Goal: Task Accomplishment & Management: Use online tool/utility

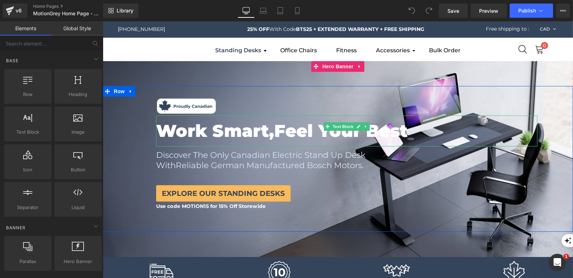
click at [274, 137] on strong "Work Smart," at bounding box center [215, 130] width 118 height 21
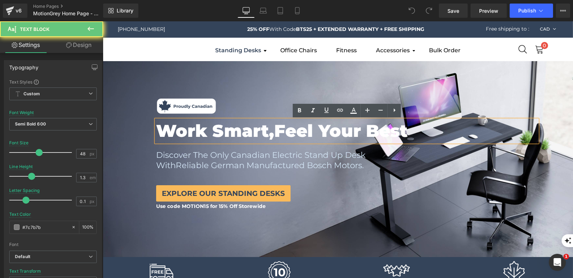
click at [274, 137] on strong "Work Smart," at bounding box center [215, 130] width 118 height 21
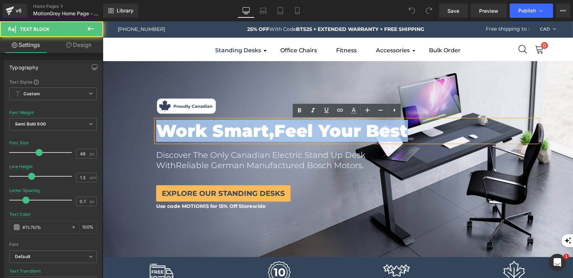
click at [182, 136] on strong "Work Smart," at bounding box center [215, 130] width 118 height 21
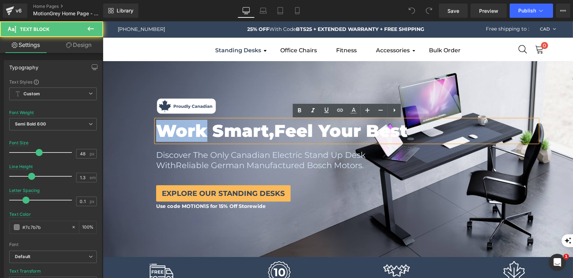
click at [182, 136] on strong "Work Smart," at bounding box center [215, 130] width 118 height 21
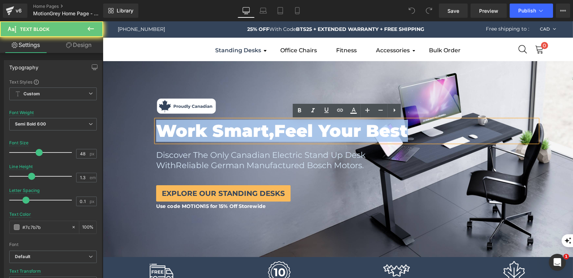
click at [182, 136] on strong "Work Smart," at bounding box center [215, 130] width 118 height 21
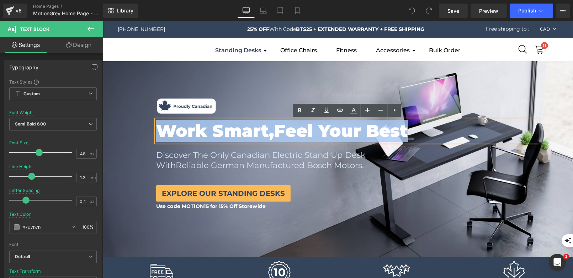
copy p "Work Smart, Feel Your Best"
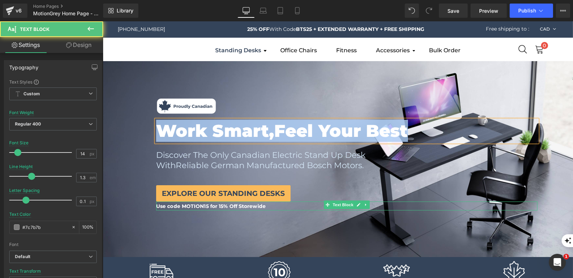
click at [196, 208] on b "Use code MOTION15 for 15% Off Storewide" at bounding box center [210, 206] width 109 height 6
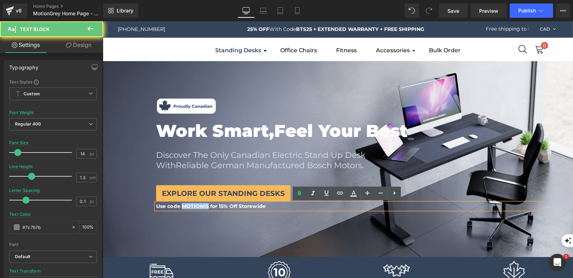
click at [196, 208] on b "Use code MOTION15 for 15% Off Storewide" at bounding box center [210, 206] width 109 height 6
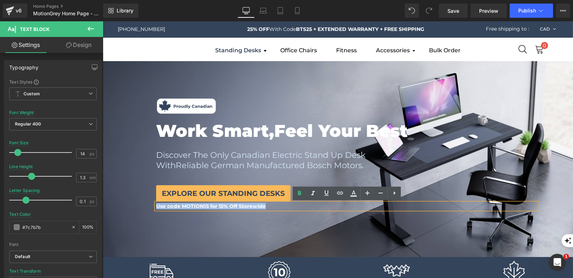
click at [214, 208] on b "Use code MOTION15 for 15% Off Storewide" at bounding box center [210, 206] width 109 height 6
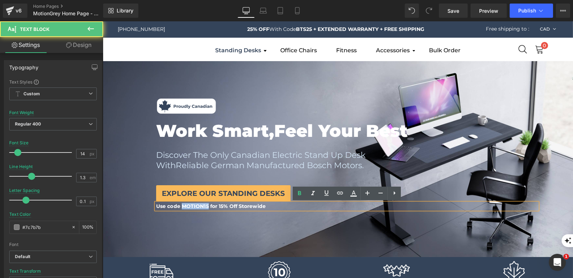
drag, startPoint x: 209, startPoint y: 206, endPoint x: 183, endPoint y: 205, distance: 25.6
click at [183, 205] on b "Use code MOTION15 for 15% Off Storewide" at bounding box center [210, 206] width 109 height 6
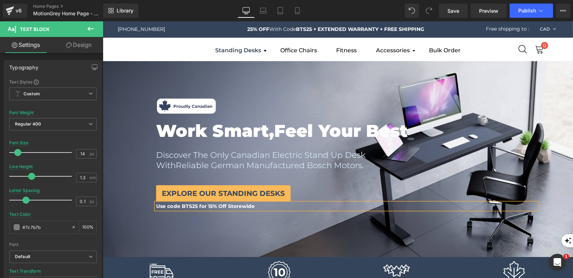
click at [211, 206] on b "Use code BTS25 for 15% Off Storewide" at bounding box center [205, 206] width 99 height 6
click at [245, 134] on strong "Work Smart," at bounding box center [215, 130] width 118 height 21
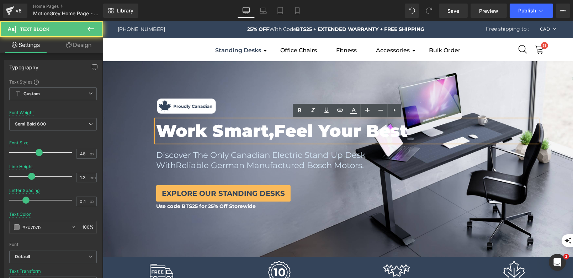
click at [245, 134] on strong "Work Smart," at bounding box center [215, 130] width 118 height 21
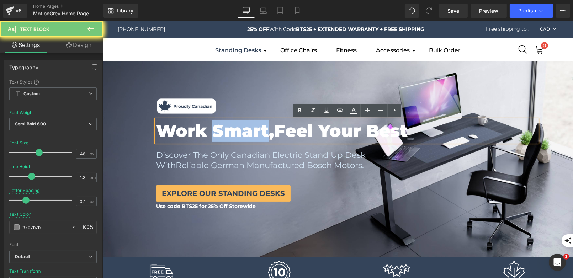
click at [245, 134] on strong "Work Smart," at bounding box center [215, 130] width 118 height 21
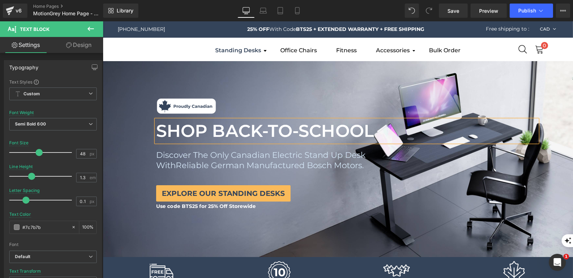
click at [248, 131] on font "SHOP BACK-TO-SCHOOL" at bounding box center [265, 130] width 218 height 21
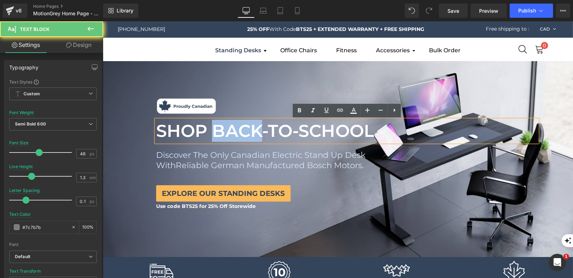
click at [248, 131] on font "SHOP BACK-TO-SCHOOL" at bounding box center [265, 130] width 218 height 21
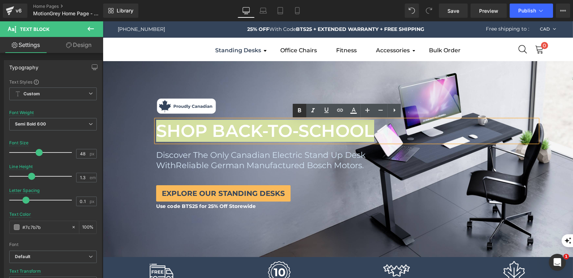
click at [294, 107] on link at bounding box center [299, 111] width 14 height 14
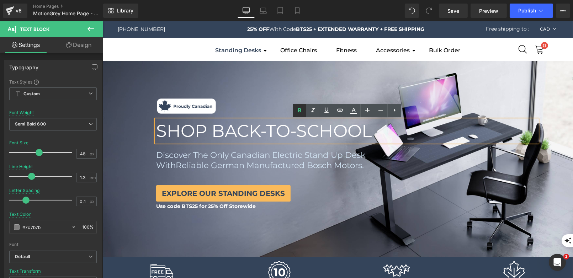
click at [300, 112] on icon at bounding box center [299, 110] width 3 height 4
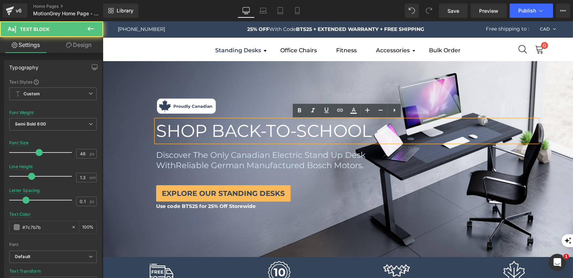
click at [297, 136] on font "SHOP BACK-TO-SCHOOL" at bounding box center [263, 130] width 215 height 21
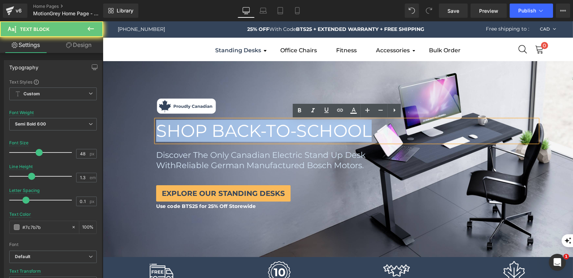
click at [297, 136] on font "SHOP BACK-TO-SCHOOL" at bounding box center [263, 130] width 215 height 21
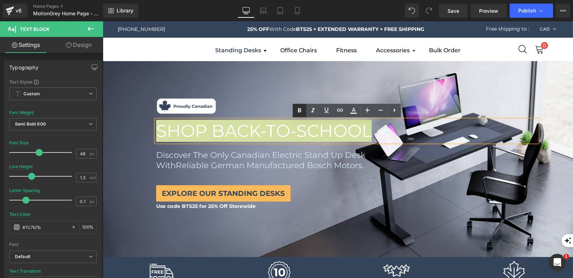
click at [301, 109] on icon at bounding box center [299, 110] width 9 height 9
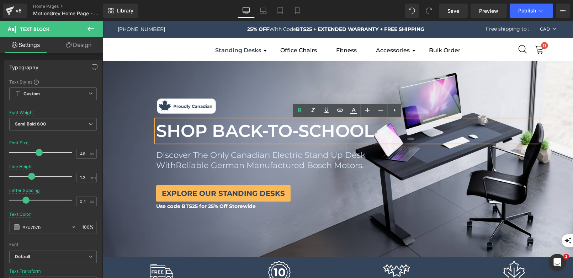
click at [349, 185] on div "Image Image SHOP BACK-TO-SCHOOL Text Block Work Smart, Feel Your Best Text Bloc…" at bounding box center [346, 154] width 452 height 114
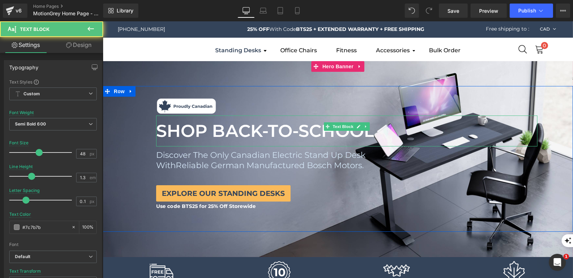
click at [256, 129] on font "SHOP BACK-TO-SCHOOL" at bounding box center [265, 130] width 218 height 21
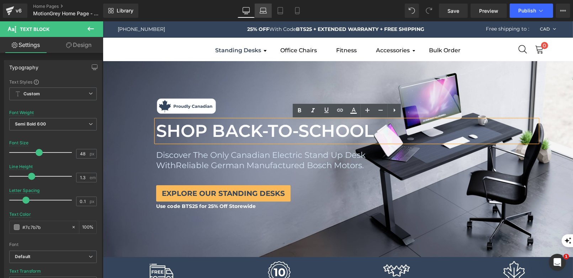
click at [265, 13] on icon at bounding box center [262, 12] width 7 height 2
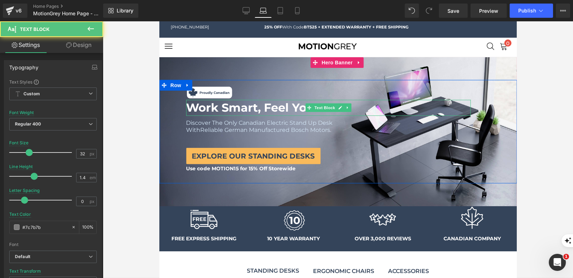
click at [261, 107] on span "Work Smart, Feel Your Best" at bounding box center [267, 108] width 163 height 14
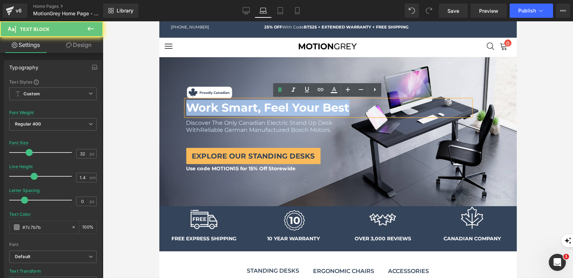
click at [261, 107] on span "Work Smart, Feel Your Best" at bounding box center [267, 108] width 163 height 14
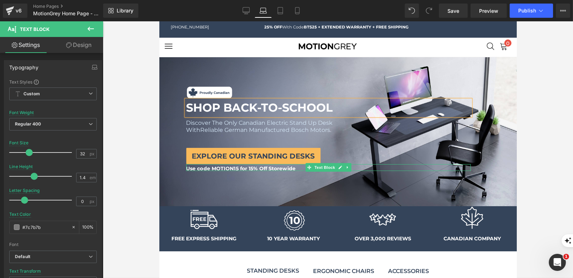
click at [235, 169] on div at bounding box center [328, 170] width 284 height 2
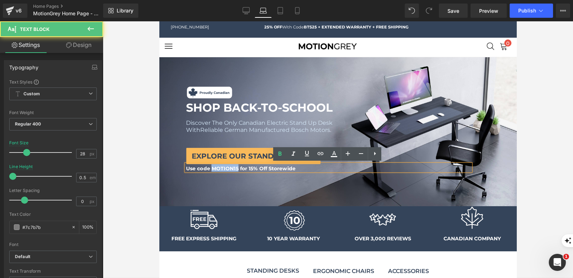
click at [235, 169] on span "Use code MOTION15 for 15% Off Storewide" at bounding box center [240, 168] width 109 height 6
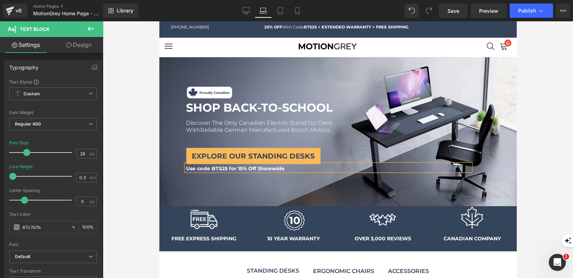
click at [240, 166] on span "Use code BTS25 for 15% Off Storewide" at bounding box center [235, 168] width 99 height 6
click at [278, 8] on icon at bounding box center [279, 10] width 7 height 7
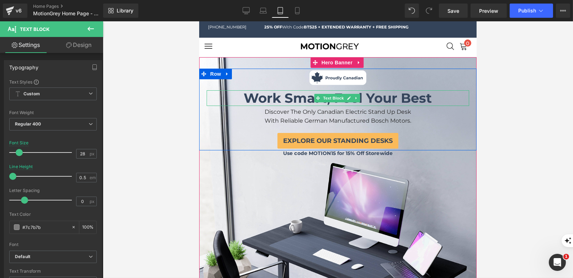
click at [303, 92] on span "Work Smart, Feel Your Best" at bounding box center [337, 98] width 188 height 16
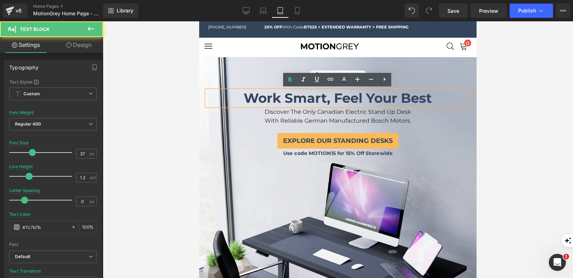
click at [303, 92] on span "Work Smart, Feel Your Best" at bounding box center [337, 98] width 188 height 16
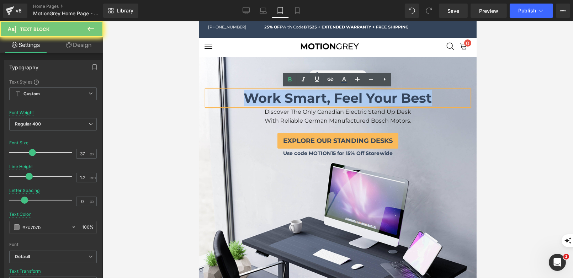
click at [303, 92] on span "Work Smart, Feel Your Best" at bounding box center [337, 98] width 188 height 16
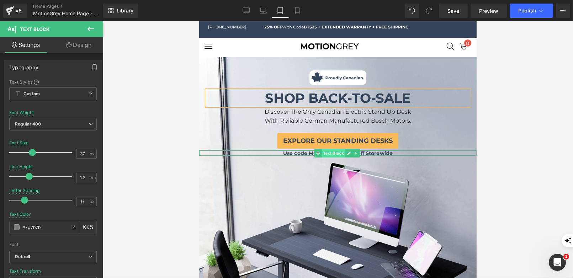
click at [334, 151] on span "Text Block" at bounding box center [332, 153] width 23 height 9
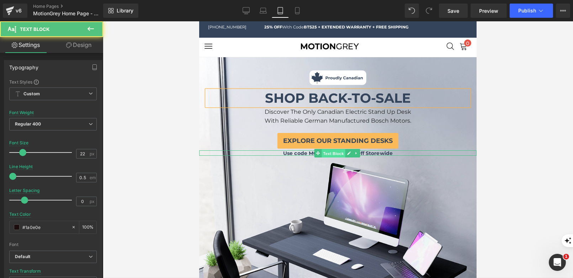
click at [334, 151] on span "Text Block" at bounding box center [332, 153] width 23 height 9
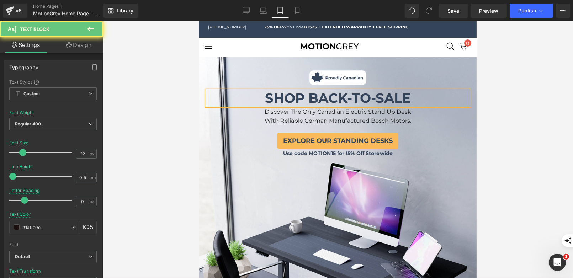
click at [300, 171] on div "Image Work Smart, Feel Your Best Text Block Discover The Only Canadian Electric…" at bounding box center [337, 205] width 277 height 296
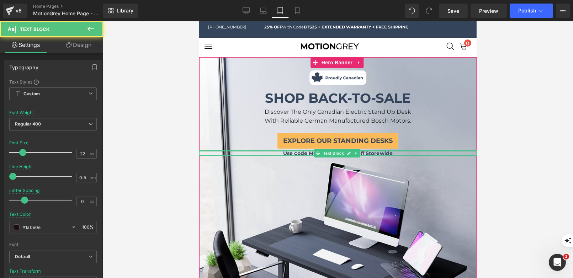
click at [312, 150] on div at bounding box center [337, 151] width 277 height 2
click at [312, 150] on span "Use code MOTION15 for 15% Off Storewide" at bounding box center [337, 153] width 109 height 6
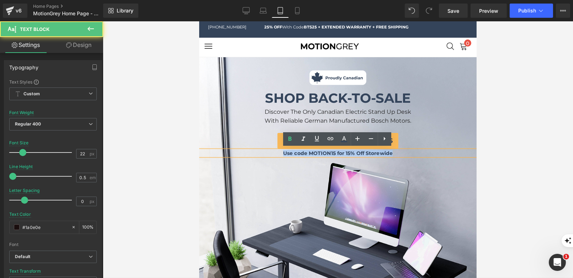
click at [312, 150] on span "Use code MOTION15 for 15% Off Storewide" at bounding box center [337, 153] width 109 height 6
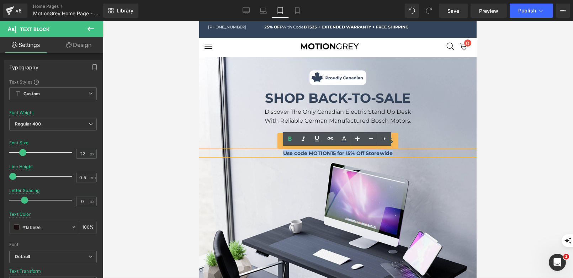
click at [314, 152] on span "Use code MOTION15 for 15% Off Storewide" at bounding box center [337, 153] width 109 height 6
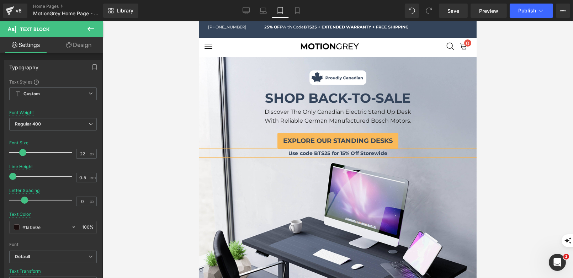
click at [342, 150] on span "Use code BTS25 for 15% Off Storewide" at bounding box center [337, 153] width 99 height 6
click at [297, 12] on icon at bounding box center [297, 10] width 7 height 7
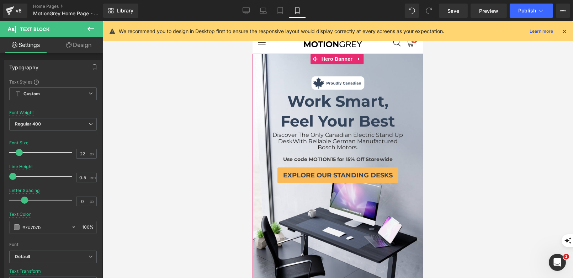
click at [303, 64] on div "Image Work Smart, Feel Your Best Text Block Discover The Only Canadian Electric…" at bounding box center [337, 190] width 171 height 273
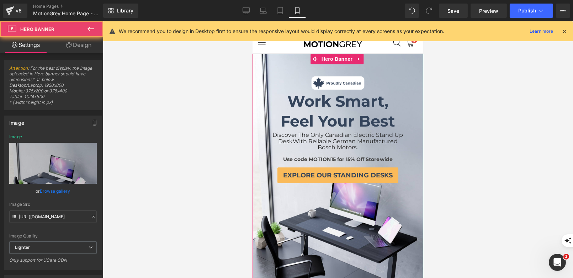
click at [303, 64] on div "Image Work Smart, Feel Your Best Text Block Discover The Only Canadian Electric…" at bounding box center [337, 190] width 171 height 273
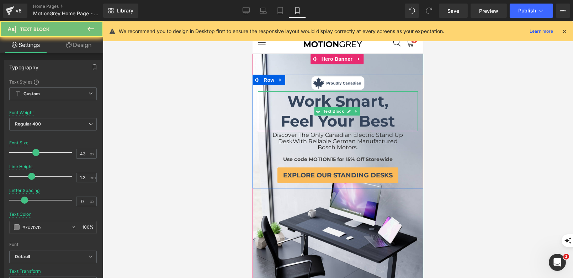
click at [308, 104] on span "Work Smart," at bounding box center [337, 101] width 101 height 19
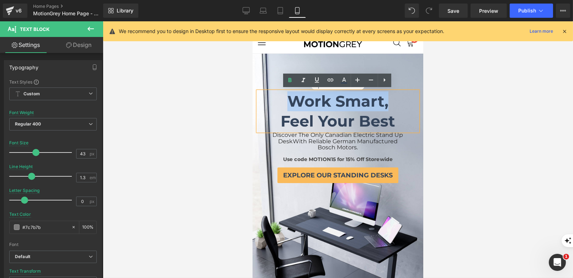
click at [308, 104] on span "Work Smart," at bounding box center [337, 101] width 101 height 19
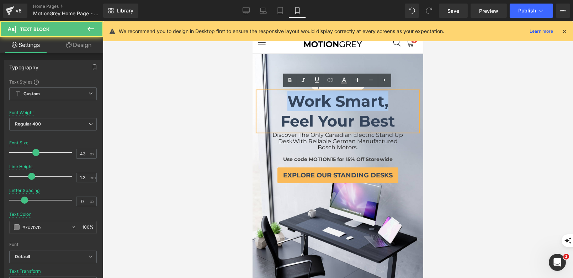
click at [308, 104] on span "Work Smart," at bounding box center [337, 101] width 101 height 19
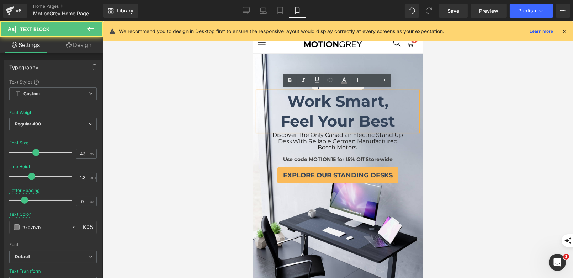
click at [288, 98] on span "Work Smart," at bounding box center [337, 101] width 101 height 19
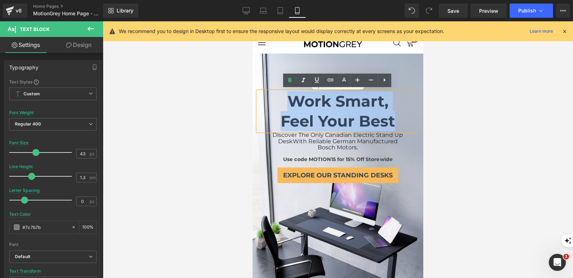
drag, startPoint x: 288, startPoint y: 98, endPoint x: 402, endPoint y: 127, distance: 117.5
click at [403, 127] on div "Work Smart, Feel Your Best" at bounding box center [337, 111] width 160 height 40
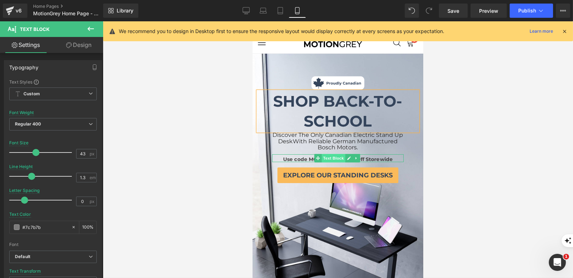
click at [340, 158] on span "Text Block" at bounding box center [332, 158] width 23 height 9
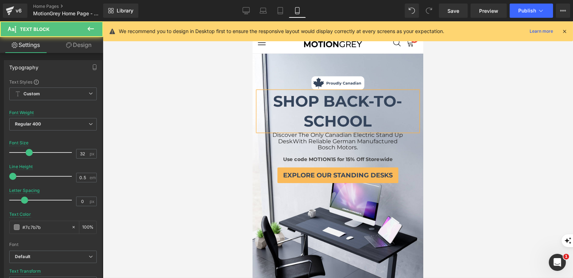
click at [418, 149] on div "Image SHOP BACK-TO-SCHOOL Text Block Discover The Only Canadian Electric Stand …" at bounding box center [337, 130] width 171 height 110
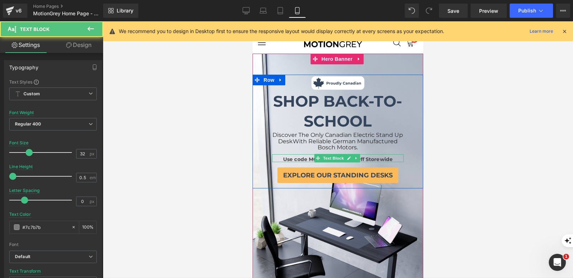
click at [310, 157] on span "Use code MOTION15 for 15% Off Storewide" at bounding box center [337, 159] width 109 height 6
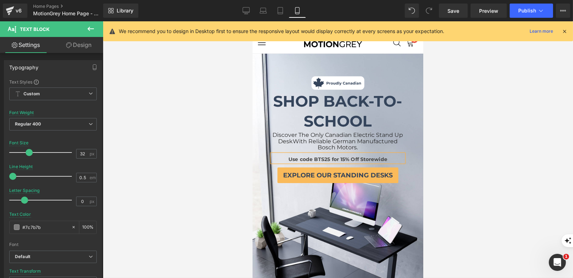
click at [341, 156] on span "Use code BTS25 for 15% Off Storewide" at bounding box center [337, 159] width 99 height 6
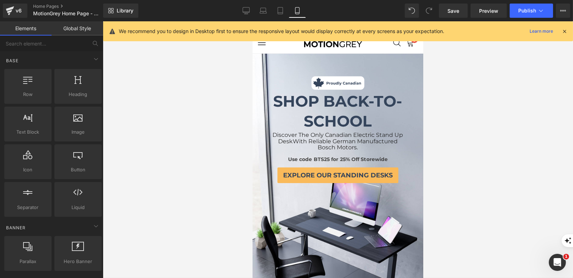
click at [466, 161] on div at bounding box center [338, 149] width 470 height 257
click at [281, 14] on icon at bounding box center [279, 10] width 7 height 7
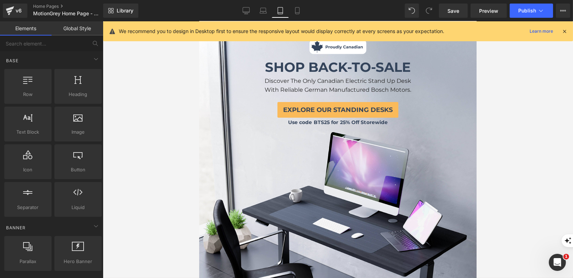
scroll to position [36, 0]
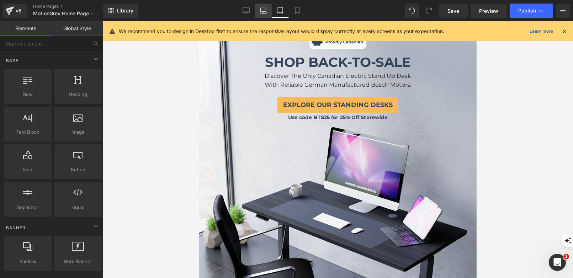
click at [261, 11] on icon at bounding box center [262, 9] width 5 height 3
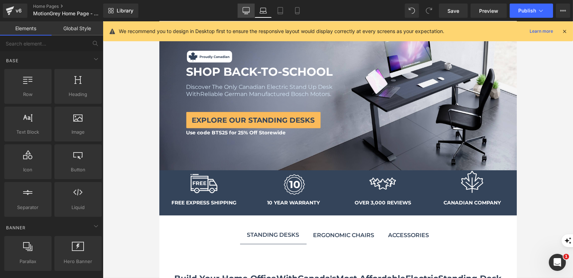
click at [241, 12] on link "Desktop" at bounding box center [245, 11] width 17 height 14
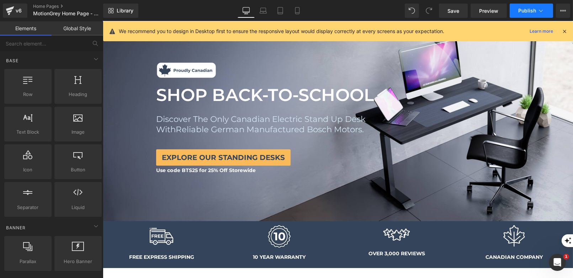
click at [523, 14] on button "Publish" at bounding box center [530, 11] width 43 height 14
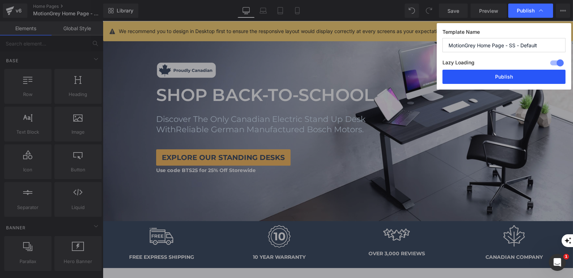
click at [500, 75] on button "Publish" at bounding box center [503, 77] width 123 height 14
